Goal: Information Seeking & Learning: Learn about a topic

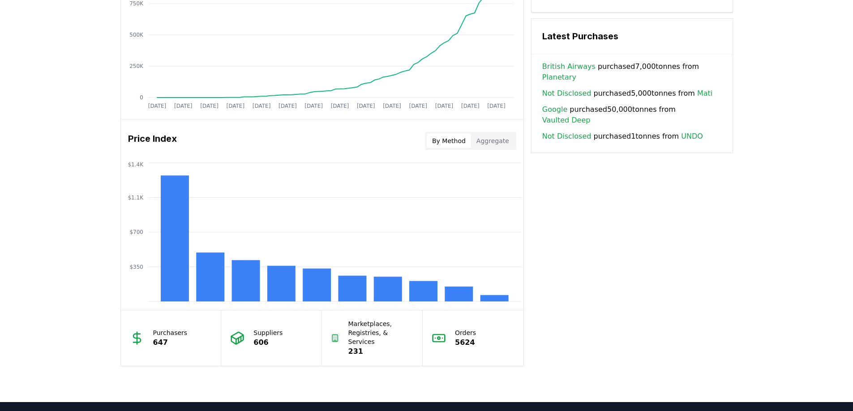
scroll to position [752, 0]
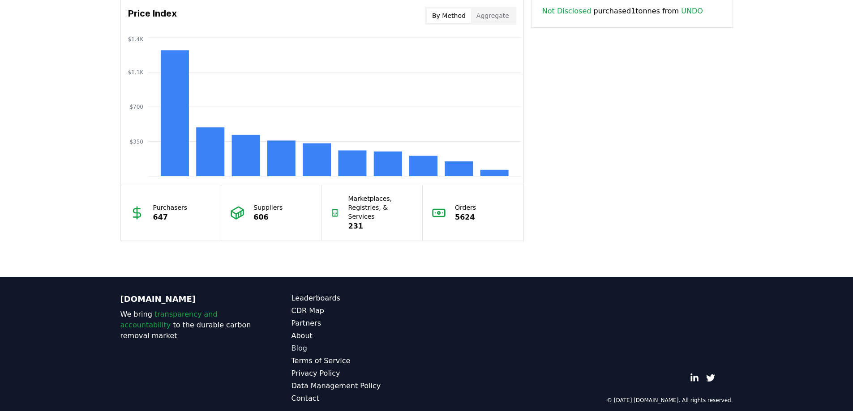
click at [383, 343] on link "Blog" at bounding box center [358, 348] width 135 height 11
click at [401, 306] on link "CDR Map" at bounding box center [358, 311] width 135 height 11
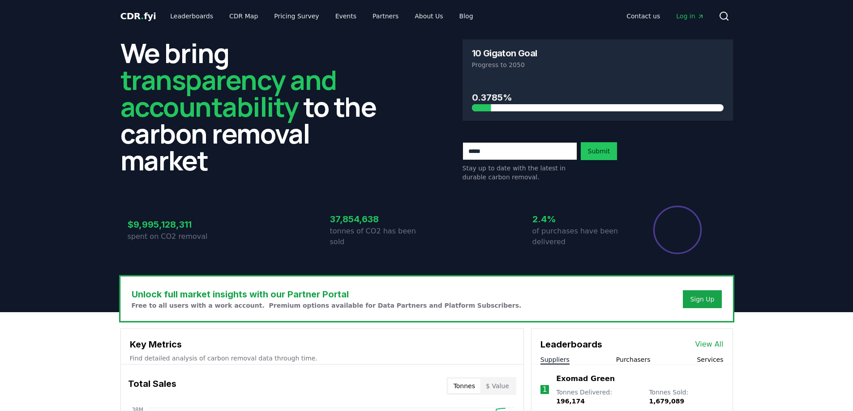
scroll to position [752, 0]
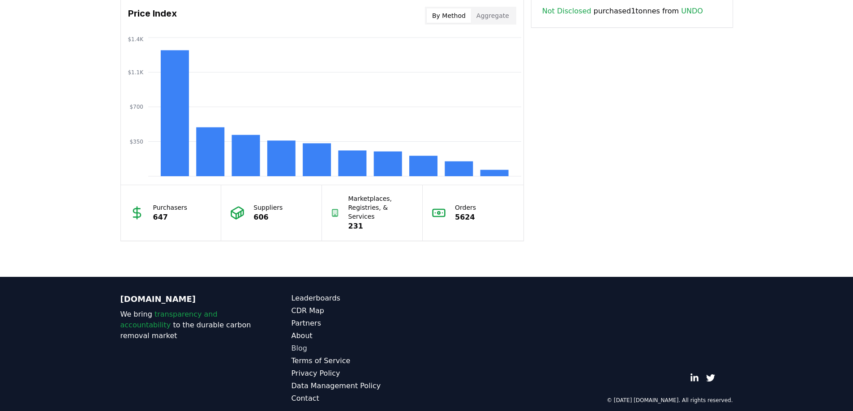
click at [299, 343] on link "Blog" at bounding box center [358, 348] width 135 height 11
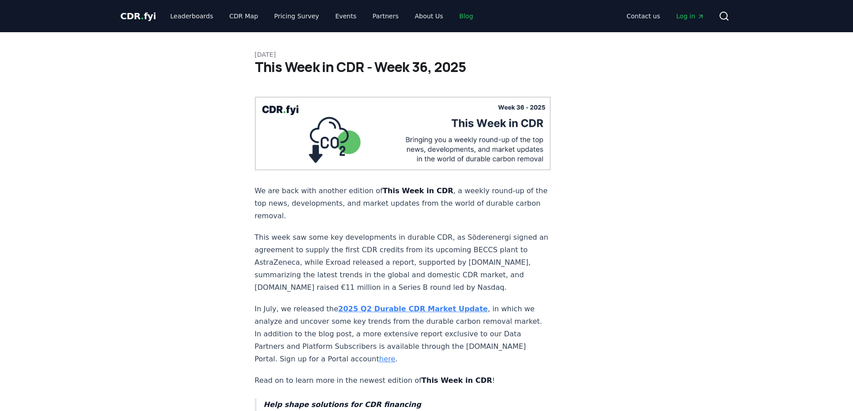
click at [452, 17] on link "Blog" at bounding box center [466, 16] width 28 height 16
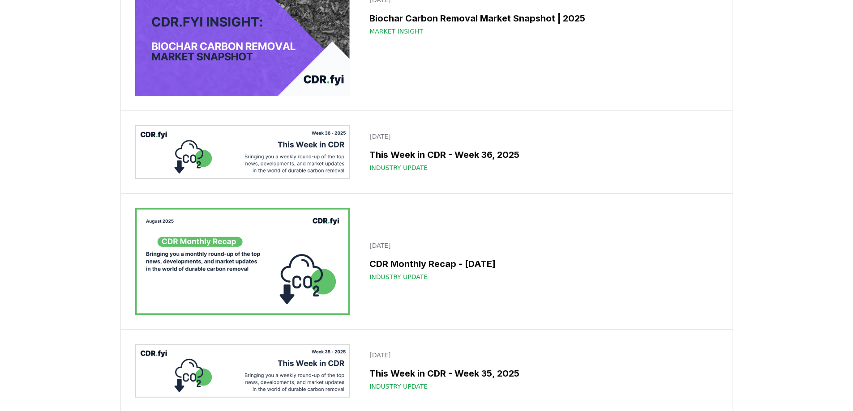
scroll to position [358, 0]
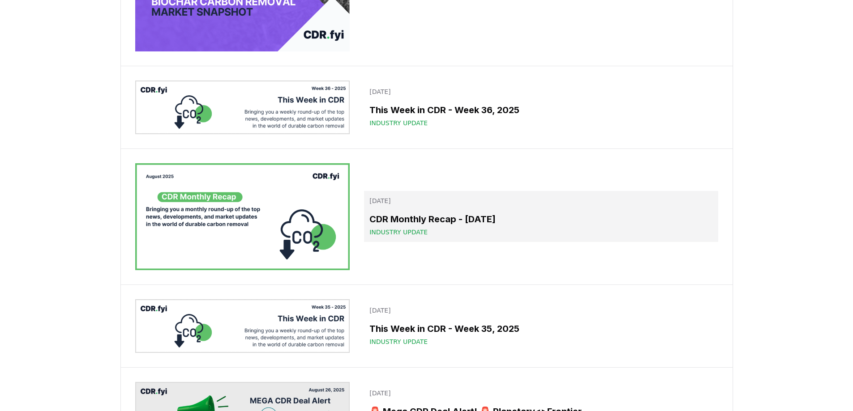
click at [441, 219] on h3 "CDR Monthly Recap - August 2025" at bounding box center [540, 219] width 343 height 13
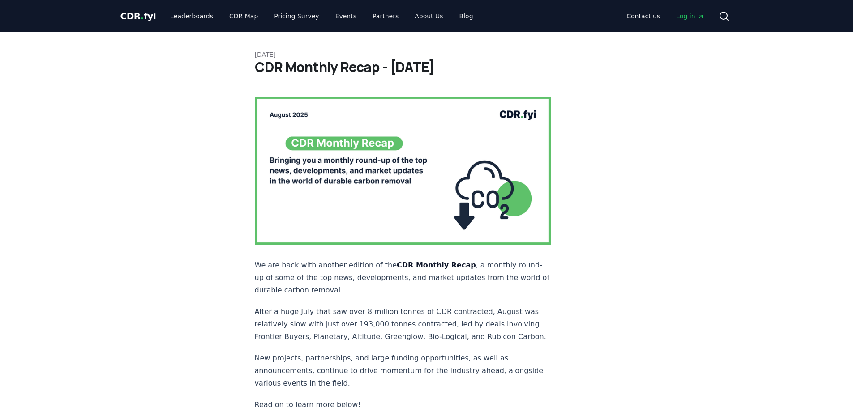
drag, startPoint x: 257, startPoint y: 65, endPoint x: 484, endPoint y: 65, distance: 227.0
click at [484, 65] on h1 "CDR Monthly Recap - [DATE]" at bounding box center [427, 67] width 344 height 16
copy h1 "CDR Monthly Recap - [DATE]"
click at [723, 17] on icon at bounding box center [724, 16] width 11 height 11
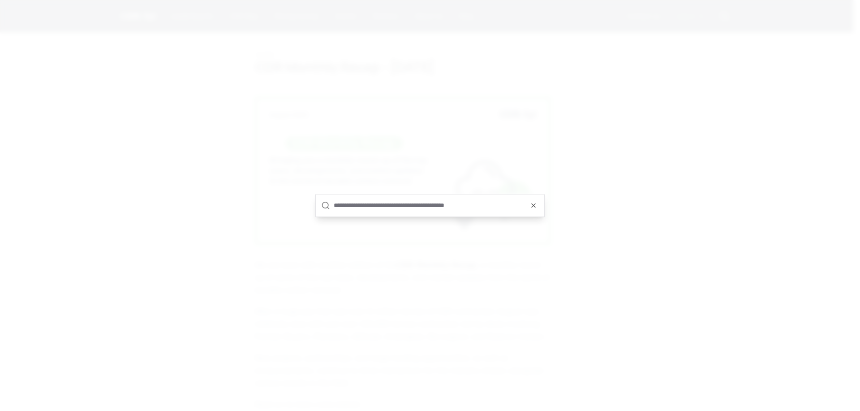
click at [345, 207] on input "text" at bounding box center [436, 205] width 205 height 21
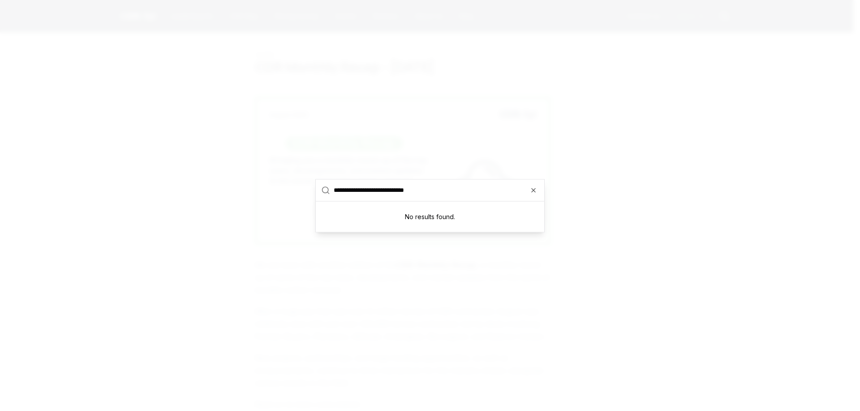
click at [418, 189] on input "**********" at bounding box center [436, 190] width 205 height 21
type input "**********"
click at [324, 189] on icon at bounding box center [325, 190] width 9 height 9
click at [513, 282] on div at bounding box center [430, 205] width 860 height 411
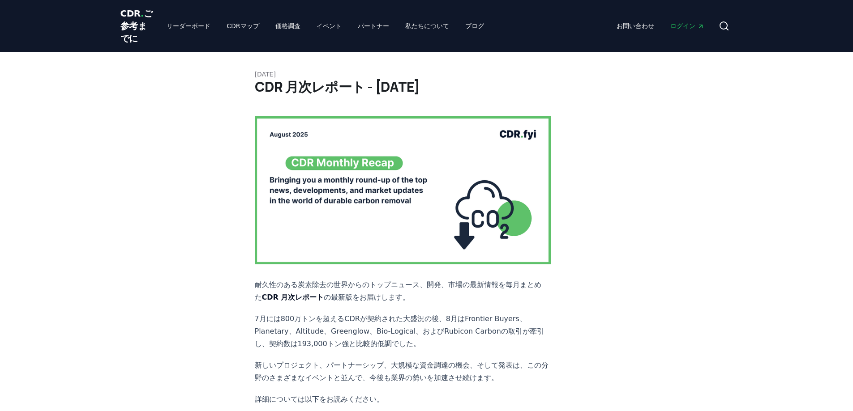
click at [127, 39] on font "ご参考までに" at bounding box center [136, 26] width 32 height 36
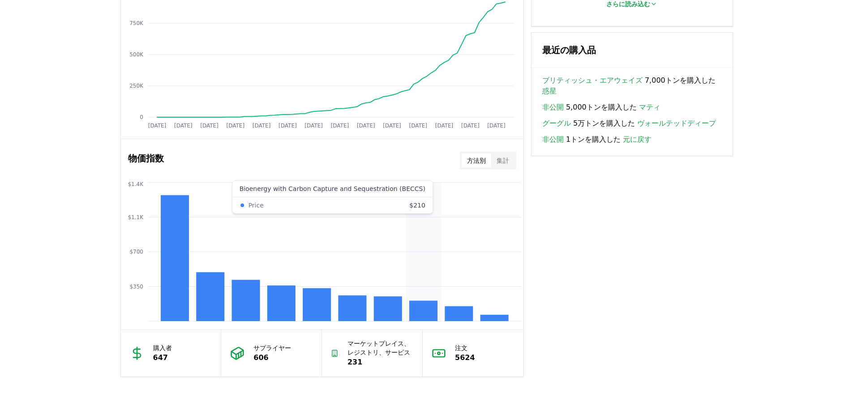
scroll to position [784, 0]
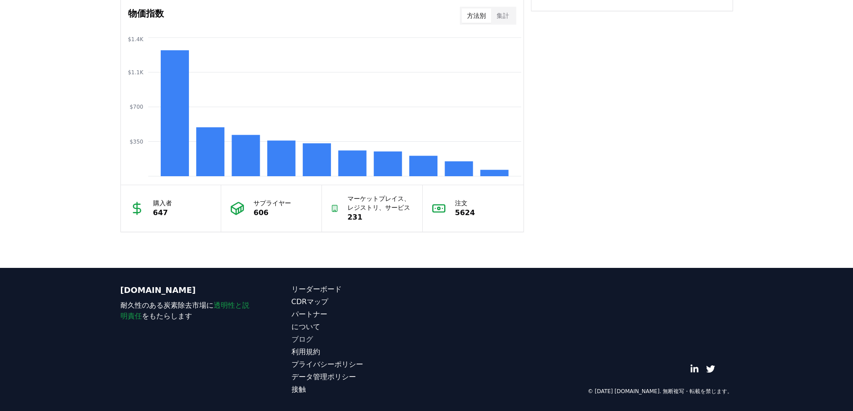
click at [300, 339] on font "ブログ" at bounding box center [301, 339] width 21 height 9
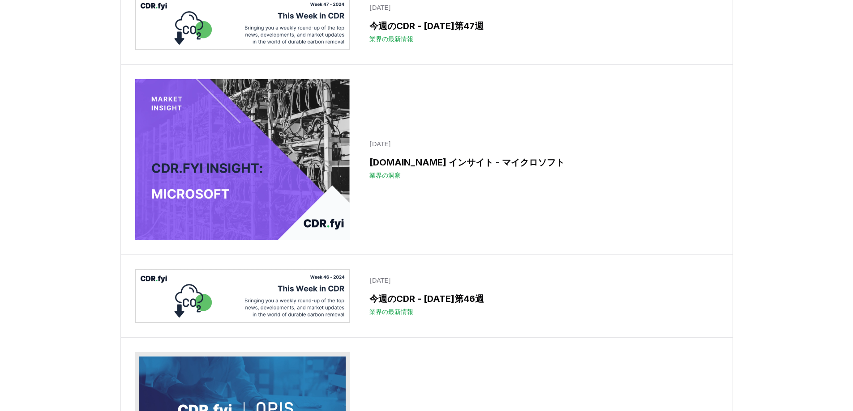
scroll to position [7925, 0]
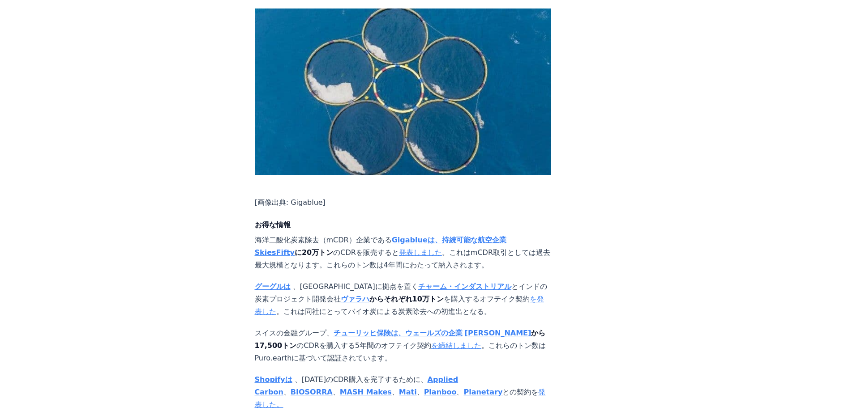
scroll to position [806, 0]
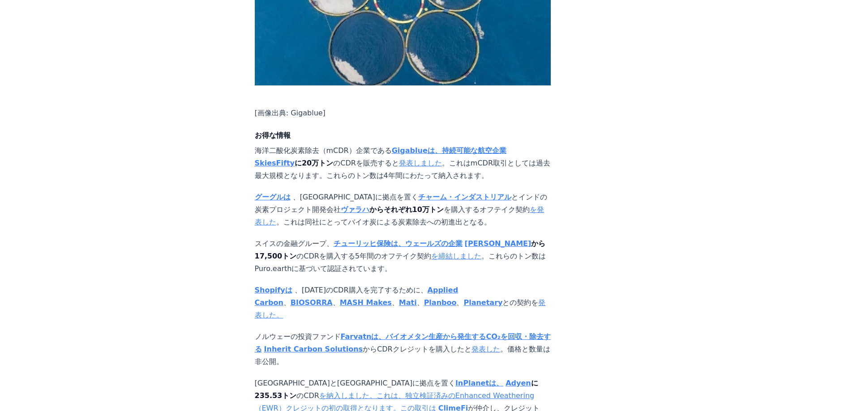
click at [255, 379] on font "ドイツとブラジルに拠点を置く" at bounding box center [355, 383] width 201 height 9
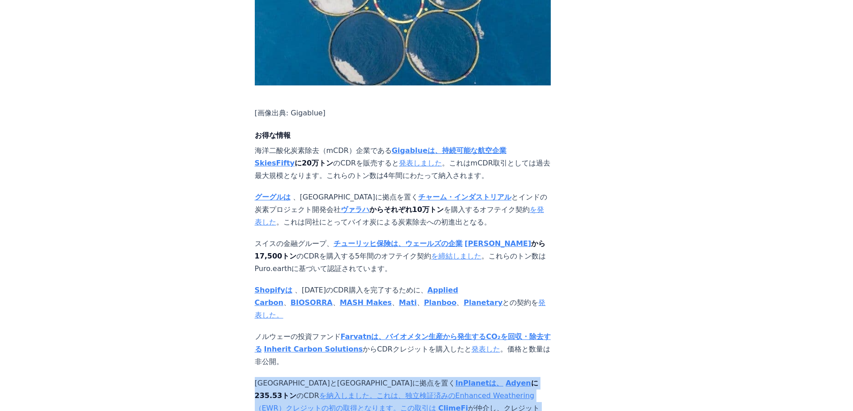
drag, startPoint x: 256, startPoint y: 168, endPoint x: 488, endPoint y: 193, distance: 233.3
click at [488, 377] on p "ドイツとブラジルに拠点を置く InPlanetは、 Adyen に235.53トン のCDR を納入しました。これは、独立検証済みのEnhanced Weat…" at bounding box center [403, 402] width 296 height 50
copy p "ドイツとブラジルに拠点を置く InPlanetは、 Adyen に235.53トン のCDR を納入しました。これは、独立検証済みのEnhanced Weat…"
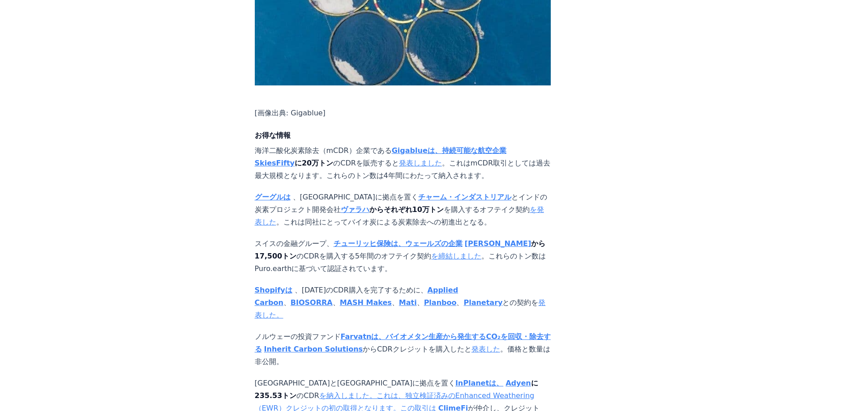
click at [455, 379] on font "InPlanetは、" at bounding box center [479, 383] width 48 height 9
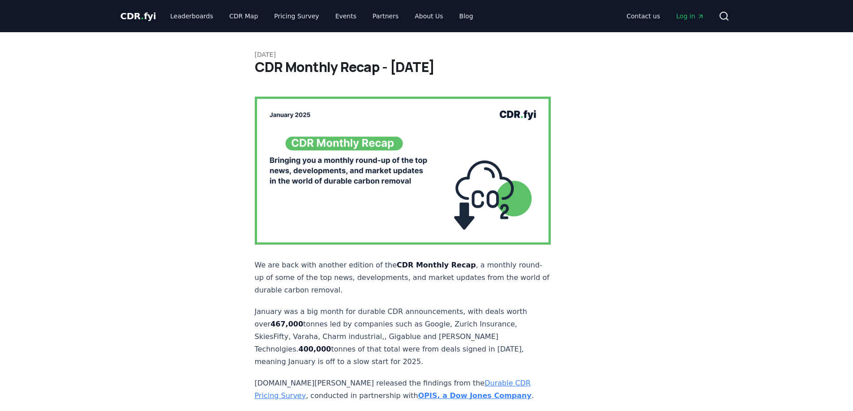
scroll to position [806, 0]
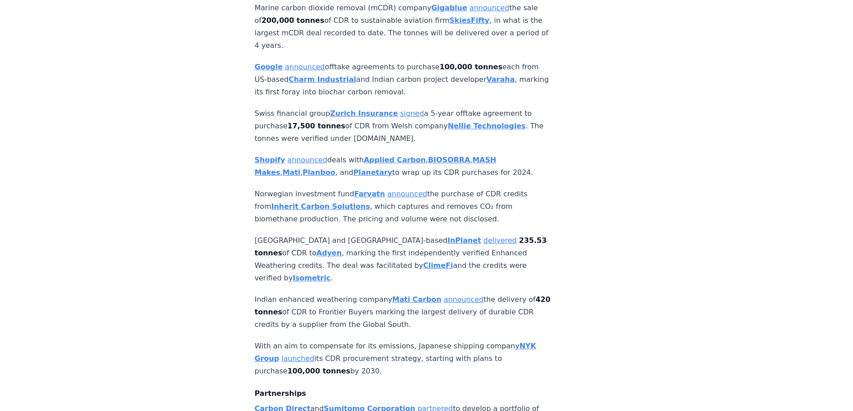
click at [447, 236] on strong "InPlanet" at bounding box center [464, 240] width 34 height 9
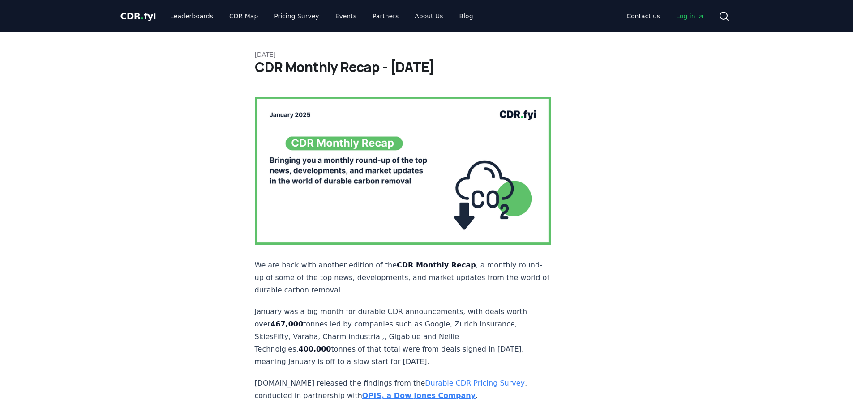
scroll to position [677, 0]
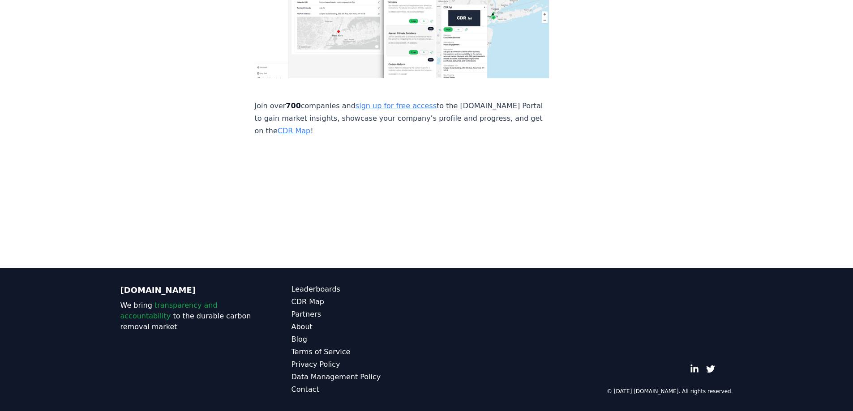
scroll to position [6480, 0]
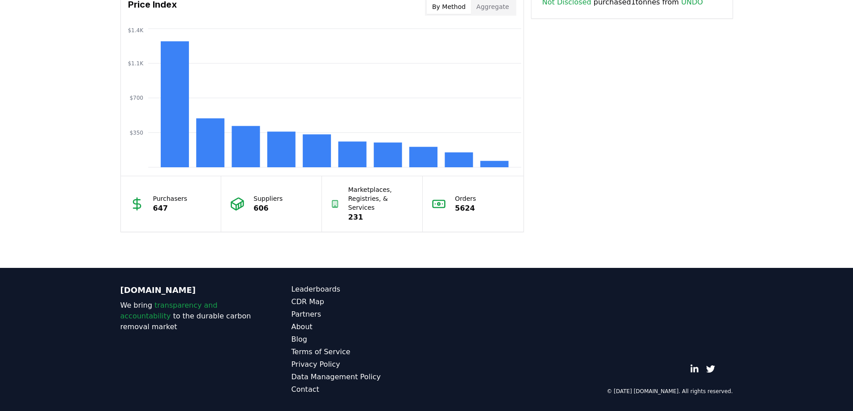
scroll to position [752, 0]
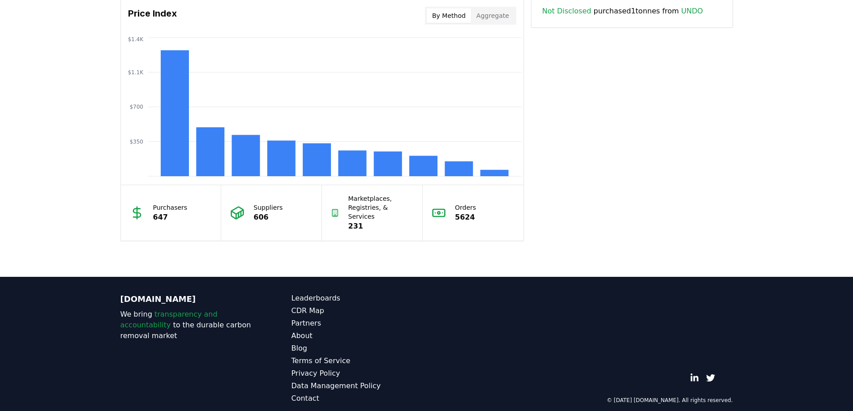
drag, startPoint x: 605, startPoint y: 146, endPoint x: 642, endPoint y: 103, distance: 56.5
click at [304, 343] on link "Blog" at bounding box center [358, 348] width 135 height 11
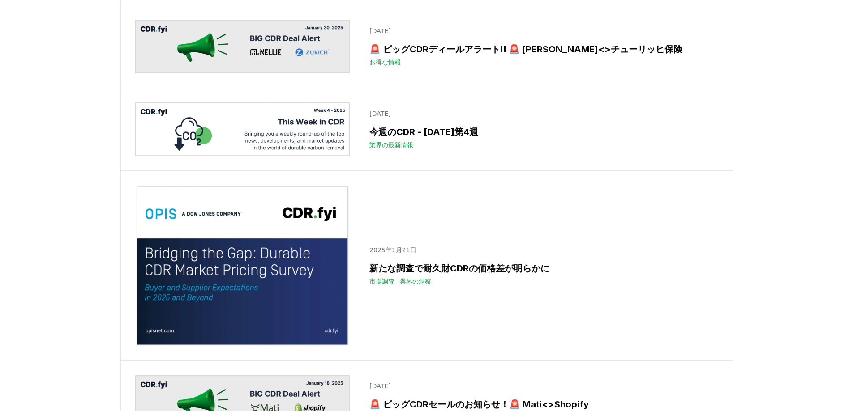
scroll to position [6851, 0]
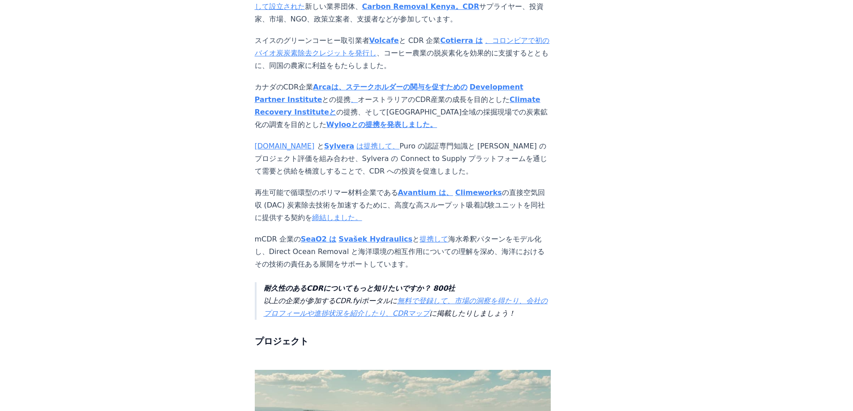
scroll to position [1075, 0]
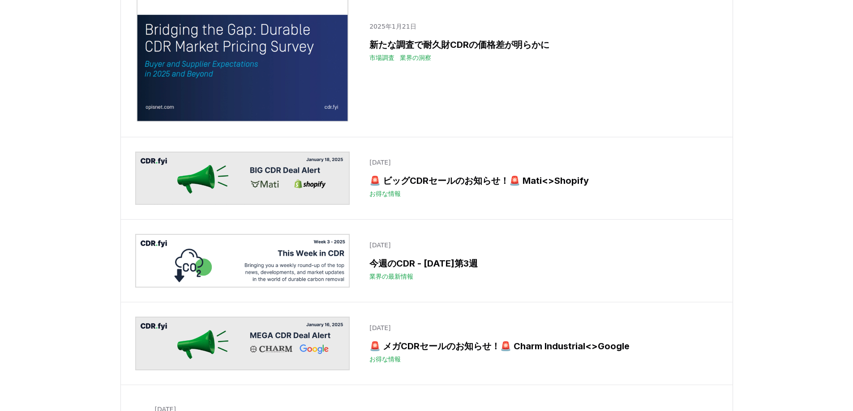
scroll to position [6861, 0]
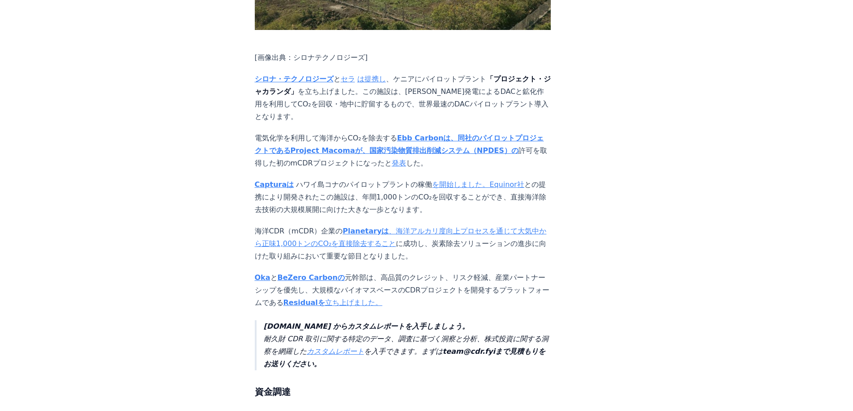
scroll to position [2015, 0]
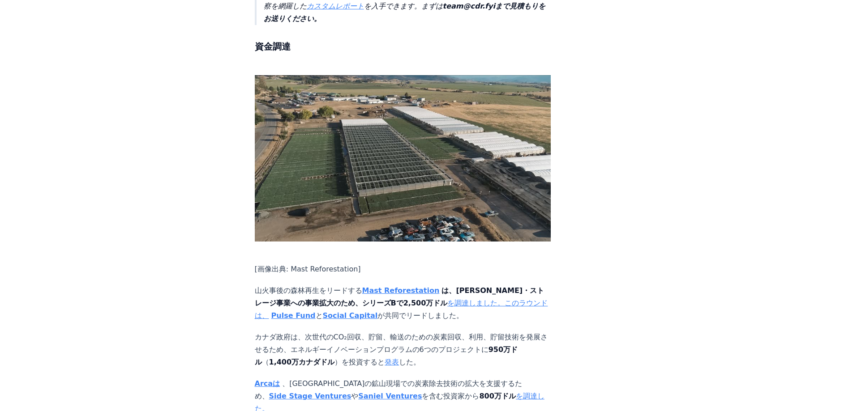
scroll to position [2060, 0]
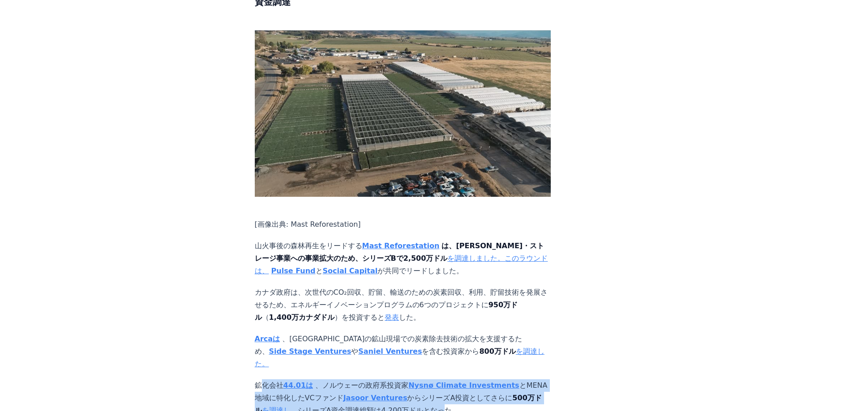
drag, startPoint x: 258, startPoint y: 296, endPoint x: 397, endPoint y: 319, distance: 140.7
click at [397, 380] on p "鉱化会社 44.01は 、ノルウェーの政府系投資家 Nysnø Climate Investments とMENA地域に特化したVCファンド Jasoor V…" at bounding box center [403, 399] width 296 height 38
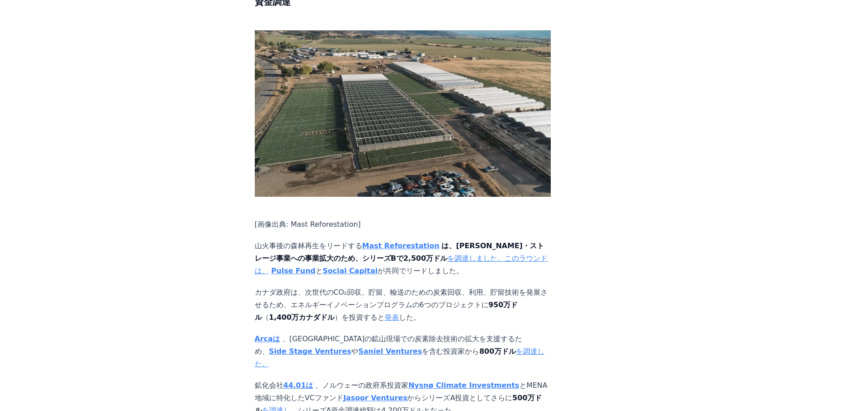
drag, startPoint x: 240, startPoint y: 292, endPoint x: 247, endPoint y: 294, distance: 6.7
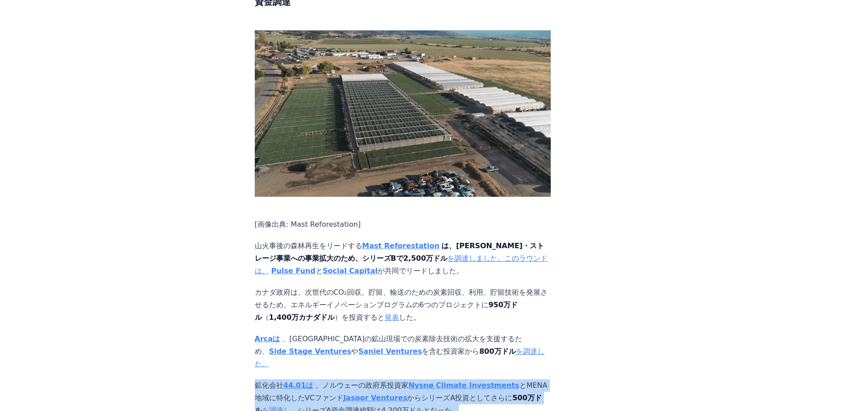
drag, startPoint x: 255, startPoint y: 293, endPoint x: 414, endPoint y: 320, distance: 161.2
click at [414, 380] on p "鉱化会社 44.01は 、ノルウェーの政府系投資家 Nysnø Climate Investments とMENA地域に特化したVCファンド Jasoor V…" at bounding box center [403, 399] width 296 height 38
copy p "鉱化会社 44.01は 、ノルウェーの政府系投資家 Nysnø Climate Investments とMENA地域に特化したVCファンド Jasoor V…"
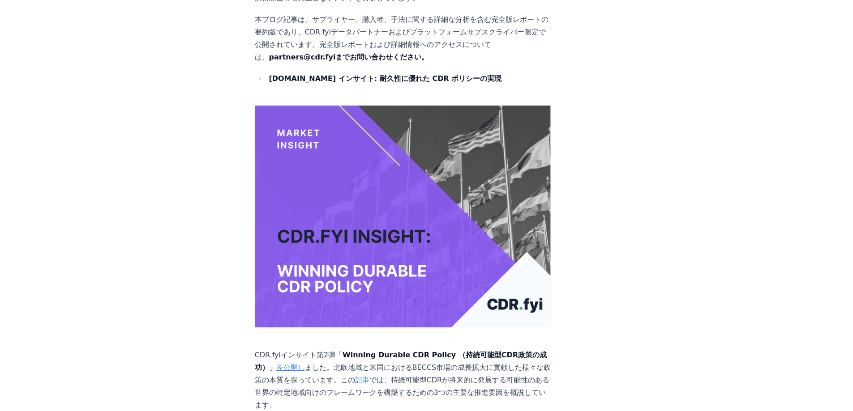
scroll to position [5731, 0]
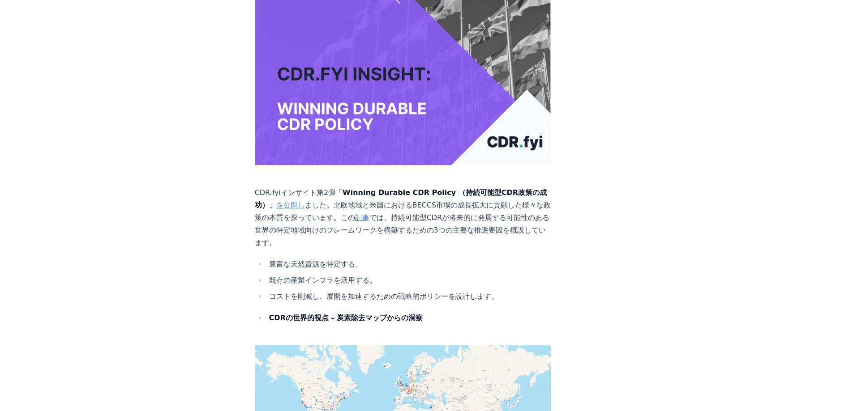
scroll to position [5983, 0]
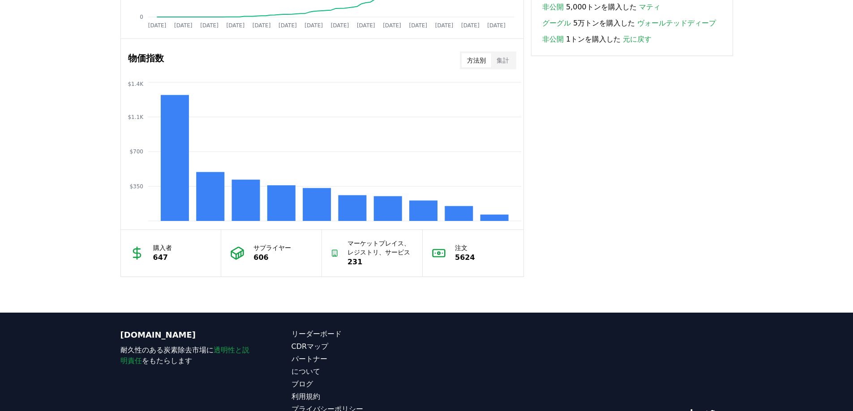
scroll to position [752, 0]
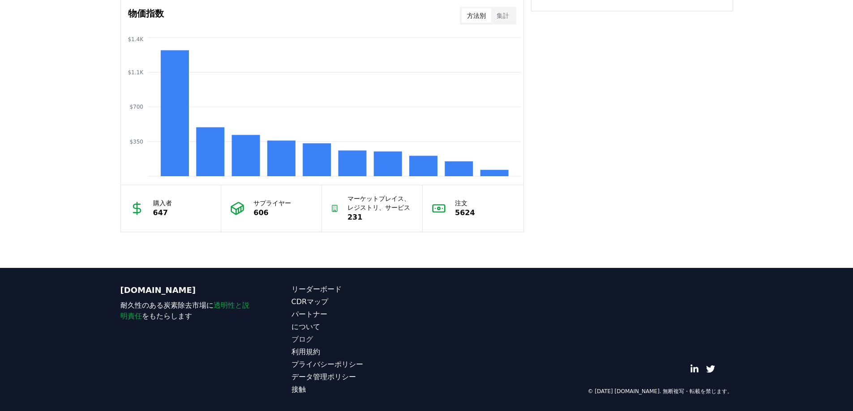
click at [300, 339] on font "ブログ" at bounding box center [301, 339] width 21 height 9
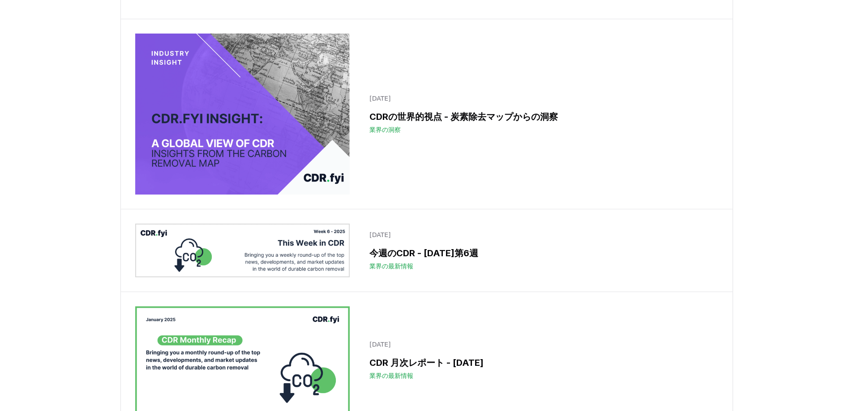
scroll to position [5955, 0]
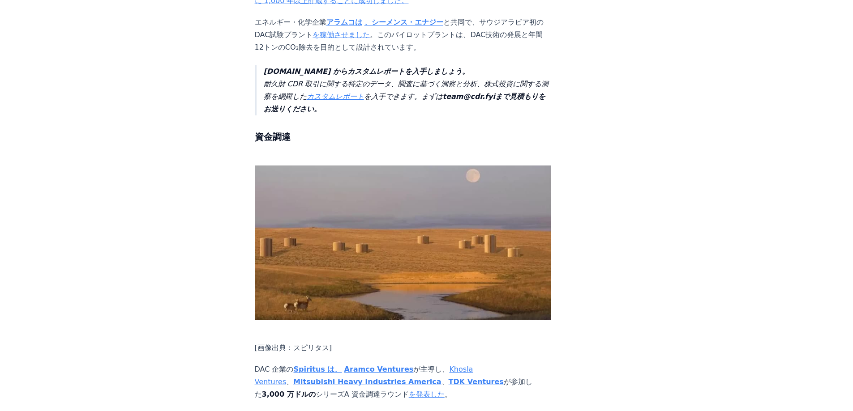
scroll to position [2421, 0]
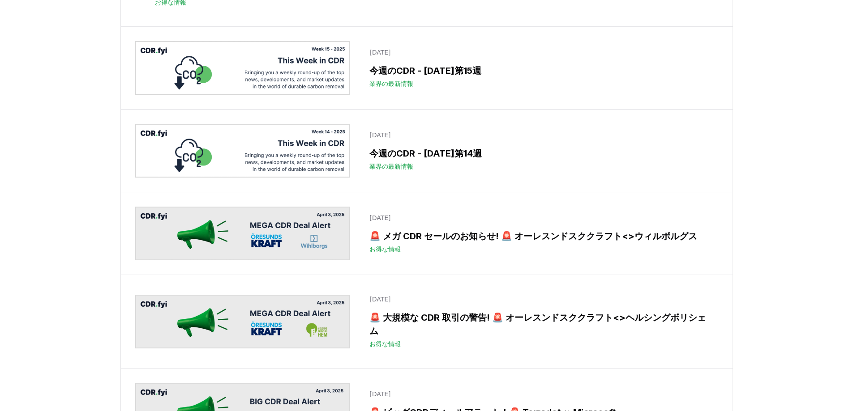
scroll to position [4264, 0]
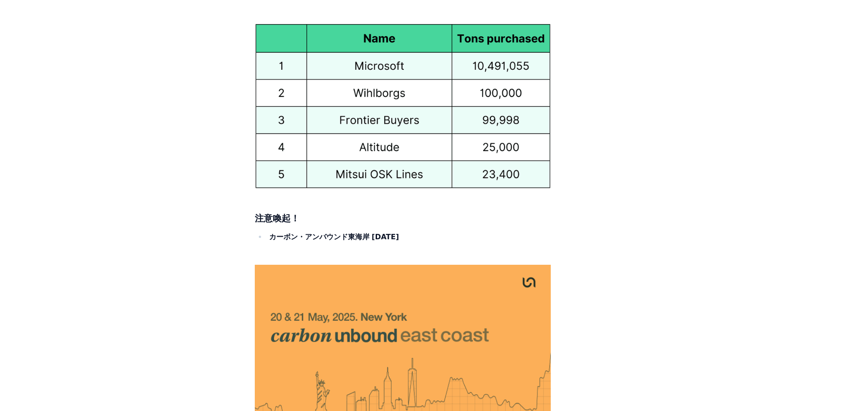
scroll to position [6179, 0]
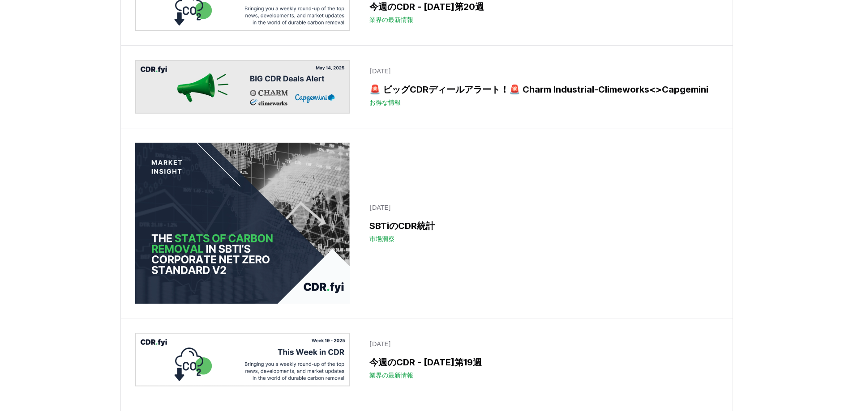
scroll to position [2966, 0]
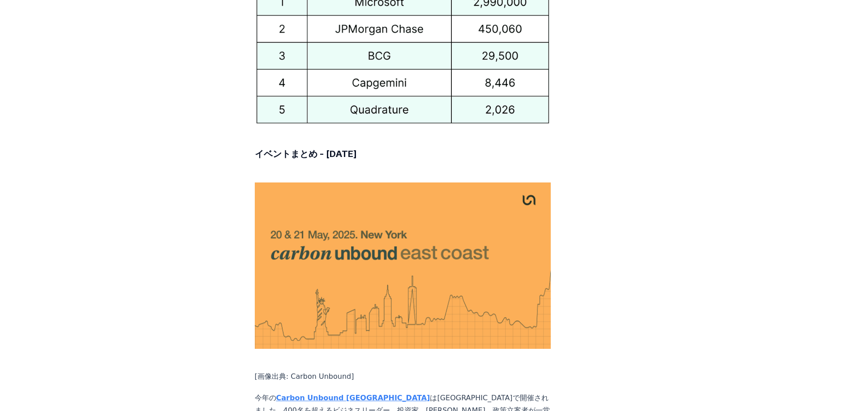
scroll to position [4755, 0]
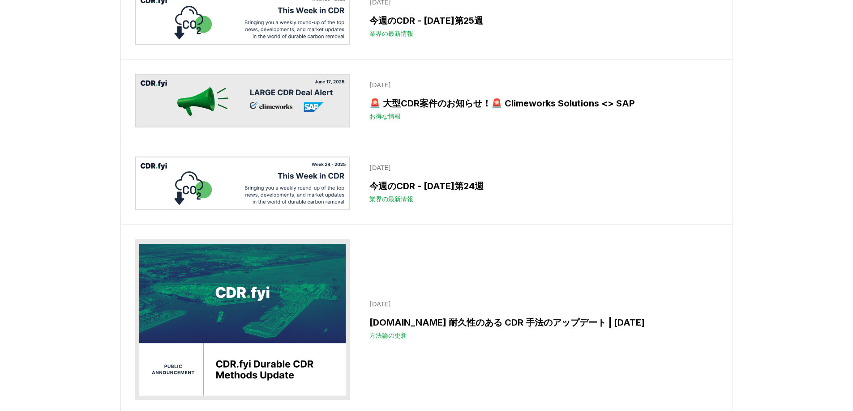
scroll to position [2070, 0]
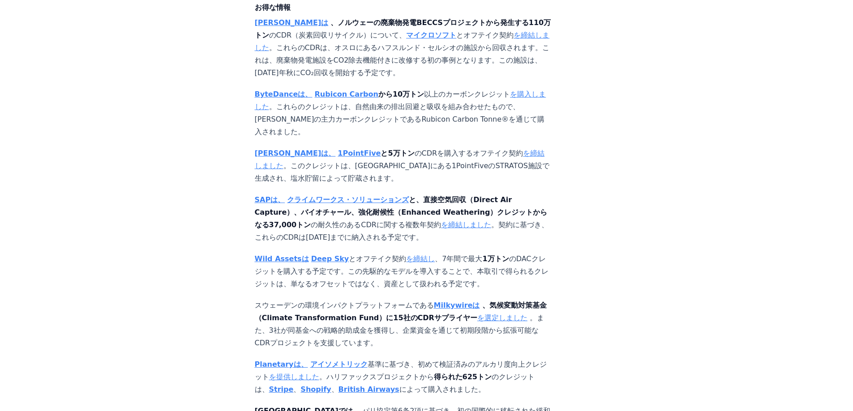
scroll to position [985, 0]
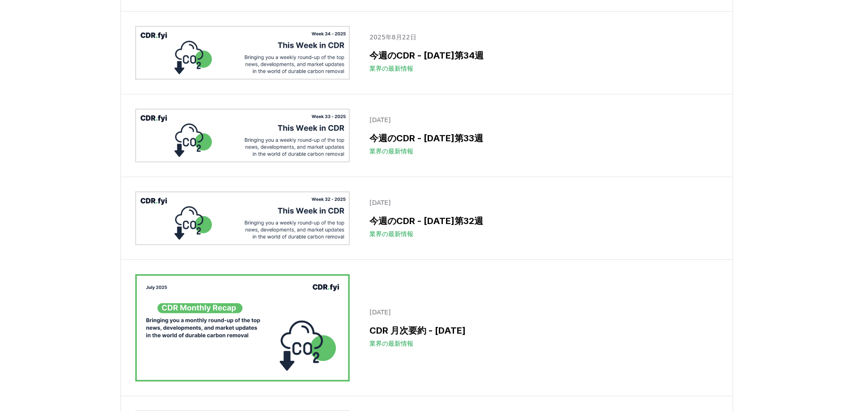
scroll to position [817, 0]
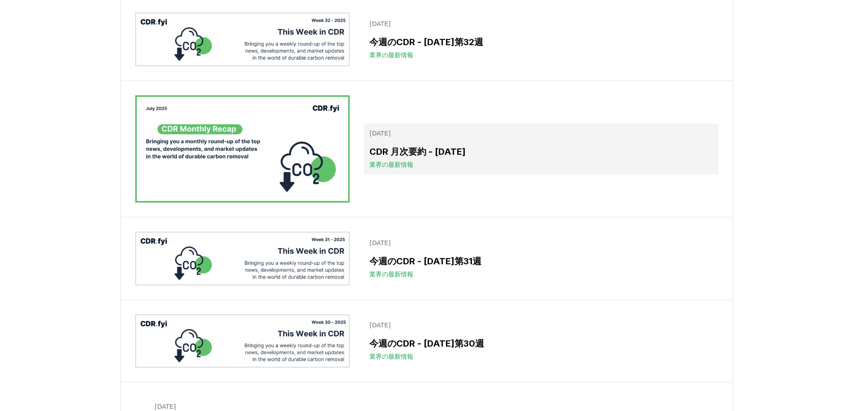
click at [464, 157] on font "CDR 月次要約 - 2025 年 7 月" at bounding box center [417, 151] width 96 height 11
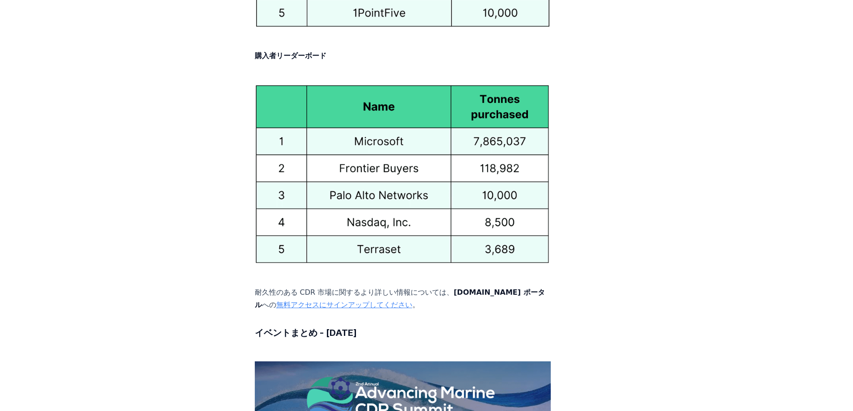
scroll to position [4898, 0]
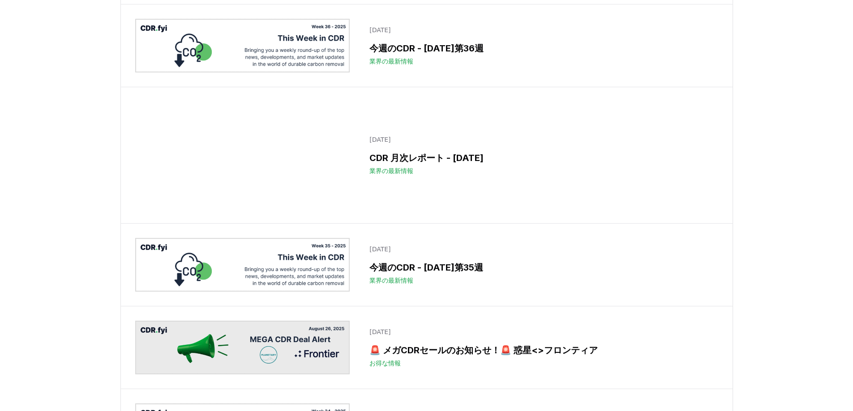
scroll to position [369, 0]
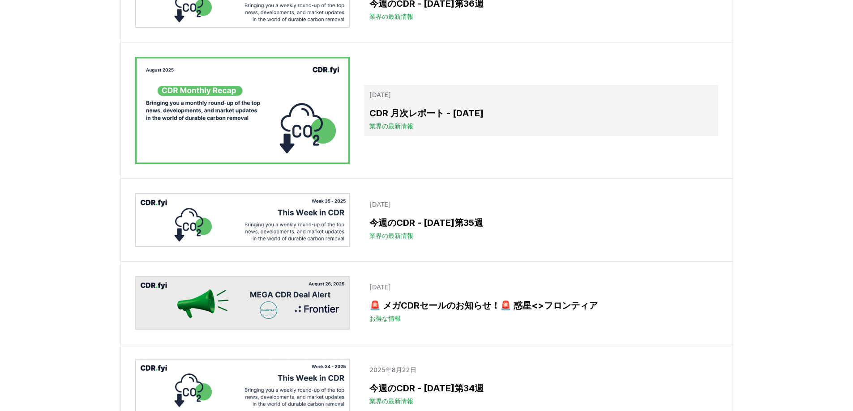
click at [440, 136] on link "2025年9月4日 CDR 月次レポート - 2025 年 8 月 業界の最新情報" at bounding box center [541, 110] width 354 height 51
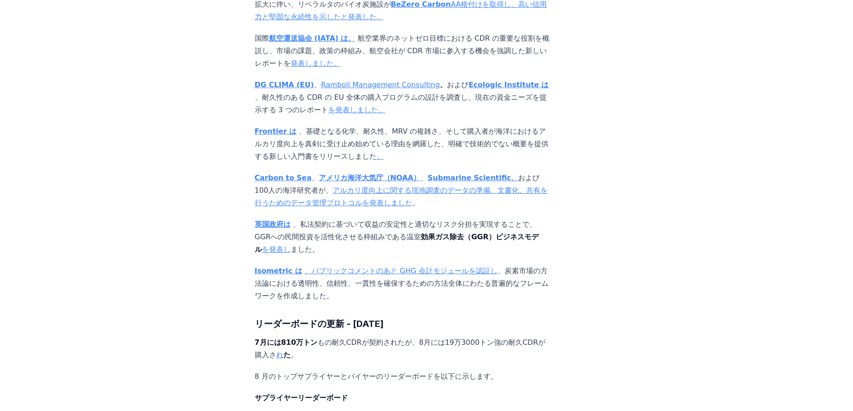
scroll to position [4208, 0]
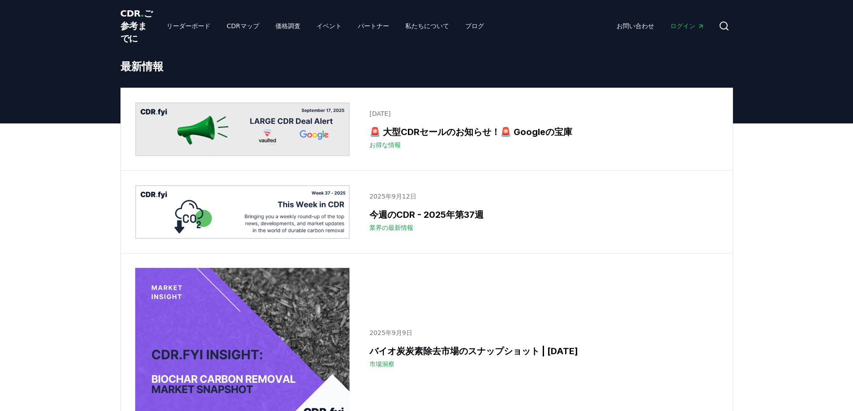
click at [128, 29] on font "ご参考までに" at bounding box center [136, 26] width 32 height 36
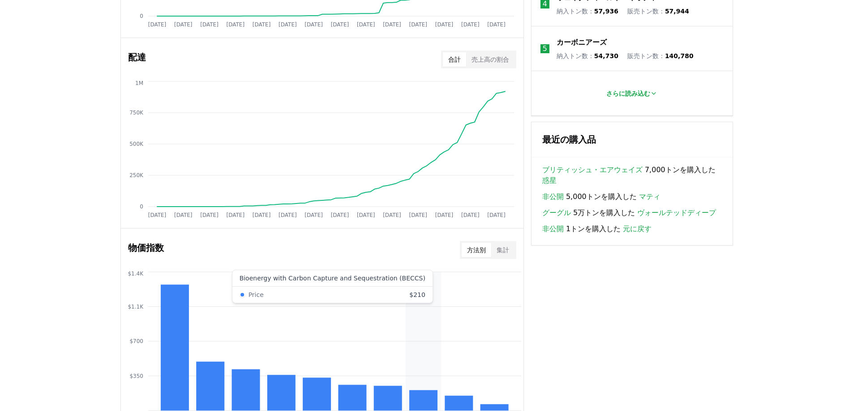
scroll to position [784, 0]
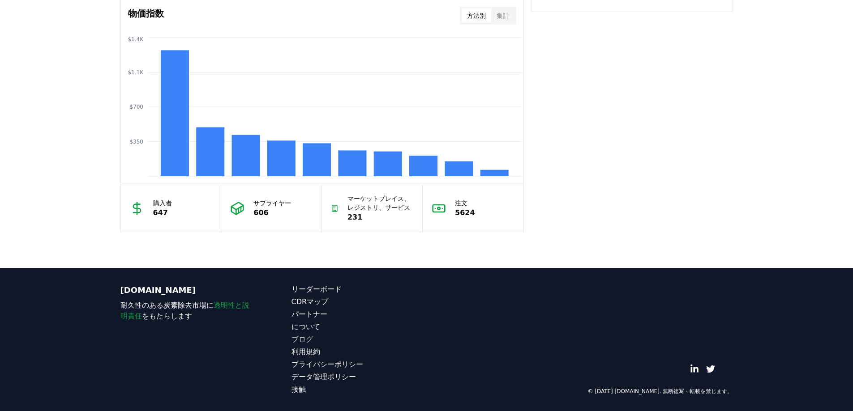
click at [295, 339] on font "ブログ" at bounding box center [301, 339] width 21 height 9
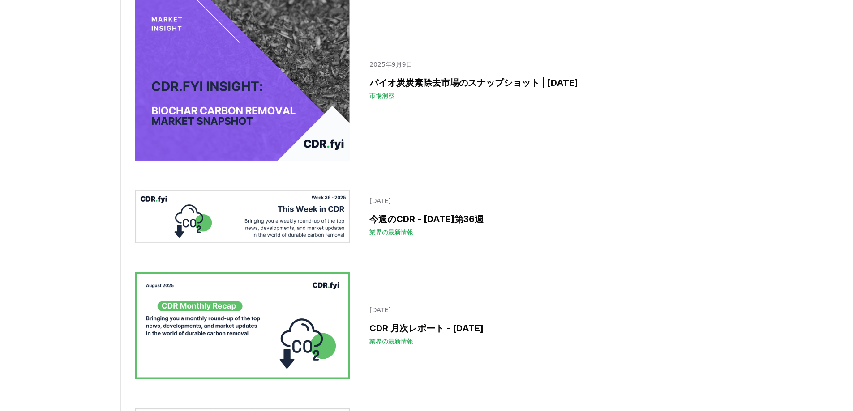
scroll to position [448, 0]
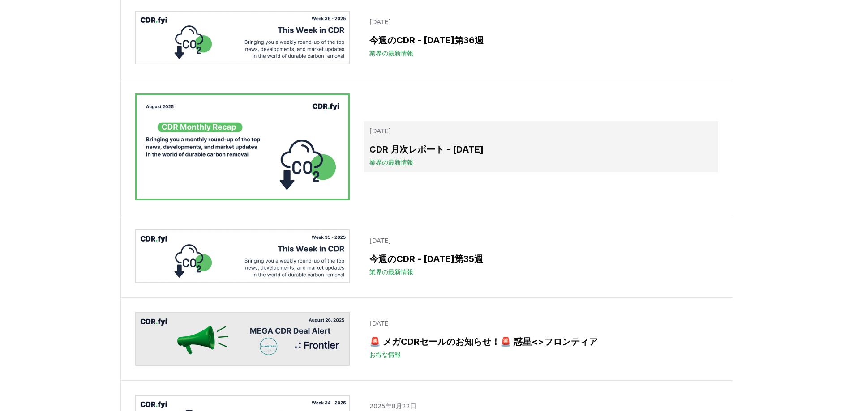
click at [424, 155] on font "CDR 月次レポート - 2025 年 8 月" at bounding box center [426, 149] width 114 height 11
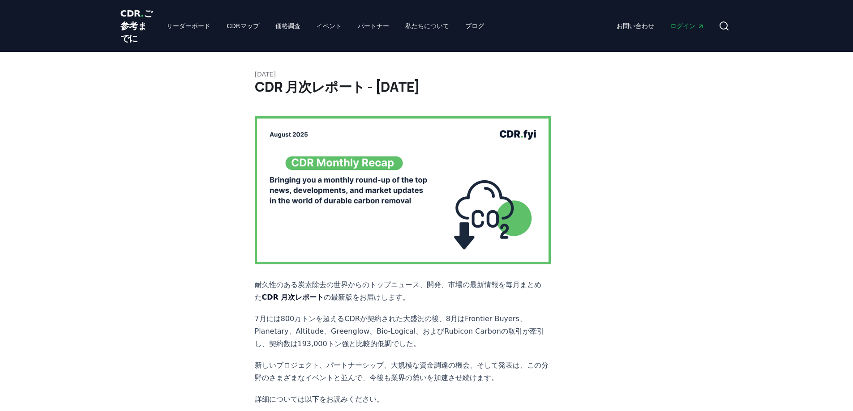
drag, startPoint x: 576, startPoint y: 157, endPoint x: 287, endPoint y: 169, distance: 288.6
click at [287, 169] on img at bounding box center [403, 190] width 296 height 148
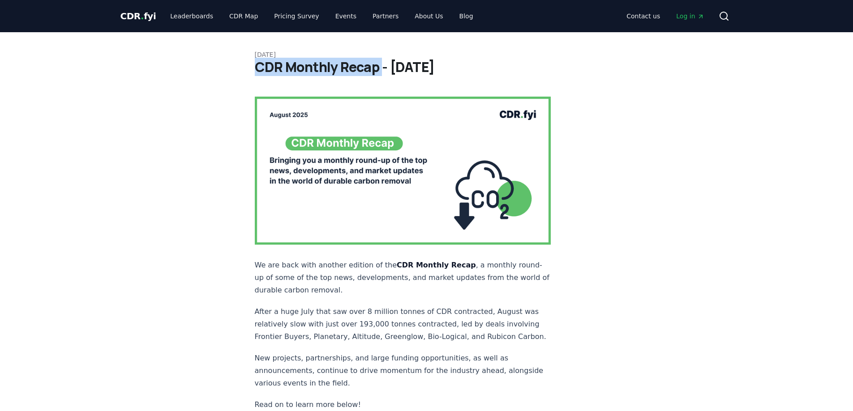
drag, startPoint x: 255, startPoint y: 69, endPoint x: 382, endPoint y: 73, distance: 127.2
click at [382, 73] on h1 "CDR Monthly Recap - [DATE]" at bounding box center [427, 67] width 344 height 16
copy h1 "CDR Monthly Recap"
